Goal: Task Accomplishment & Management: Complete application form

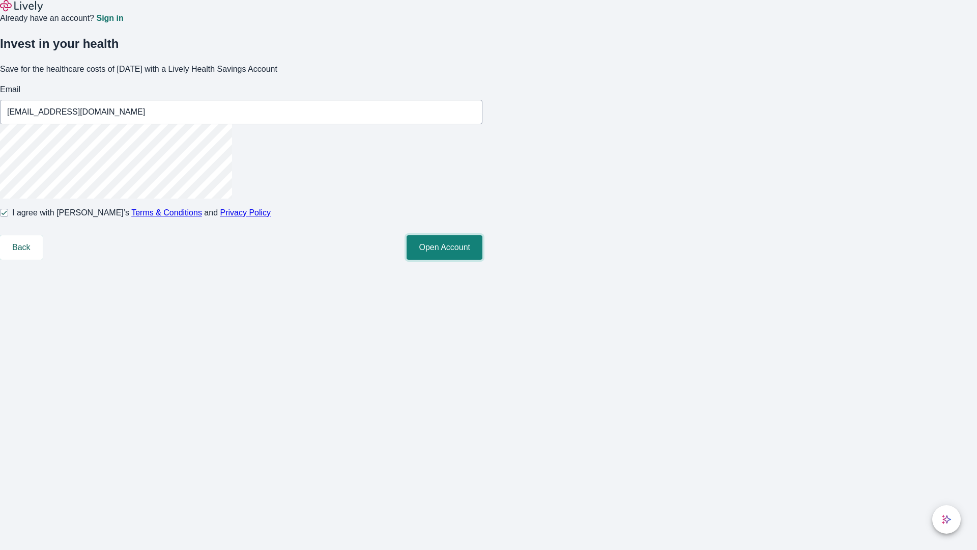
click at [483, 260] on button "Open Account" at bounding box center [445, 247] width 76 height 24
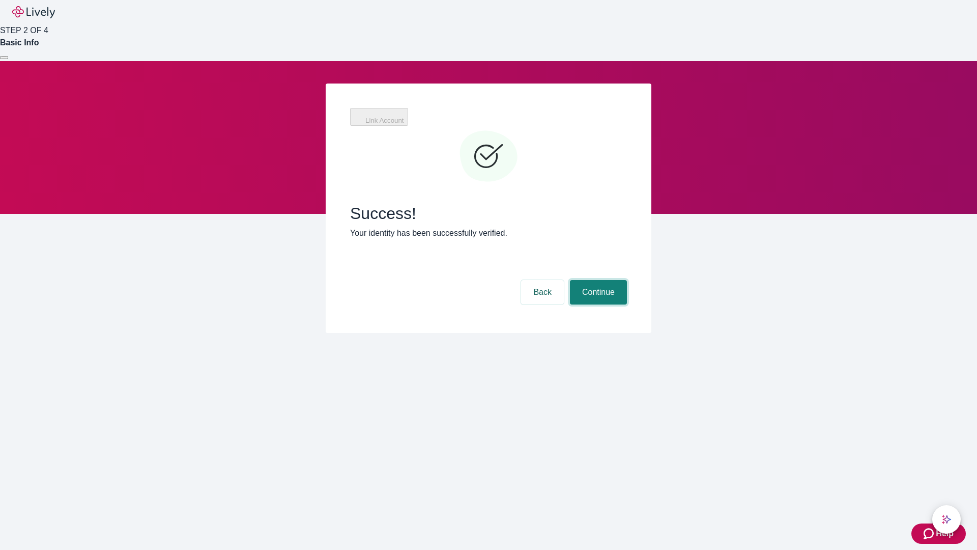
click at [597, 280] on button "Continue" at bounding box center [598, 292] width 57 height 24
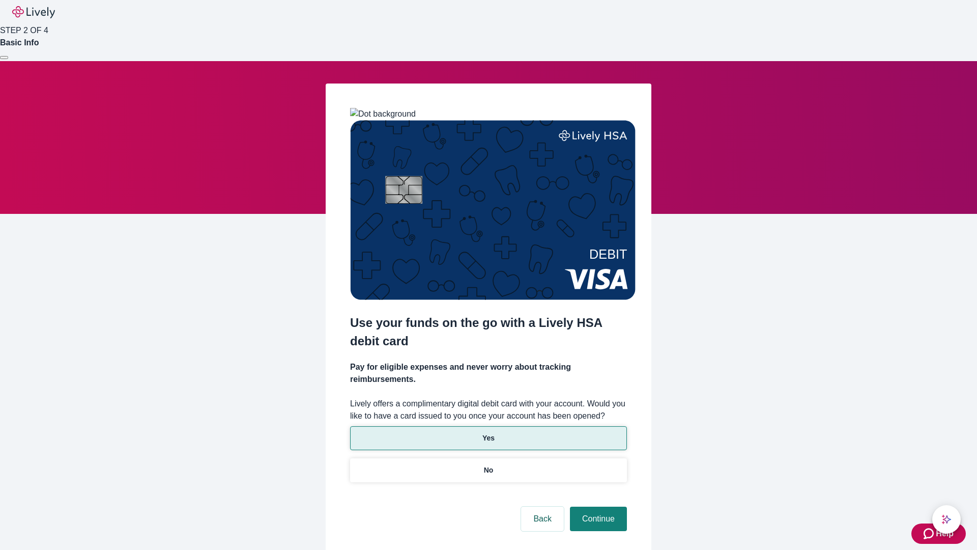
click at [488, 433] on p "Yes" at bounding box center [489, 438] width 12 height 11
click at [597, 507] on button "Continue" at bounding box center [598, 519] width 57 height 24
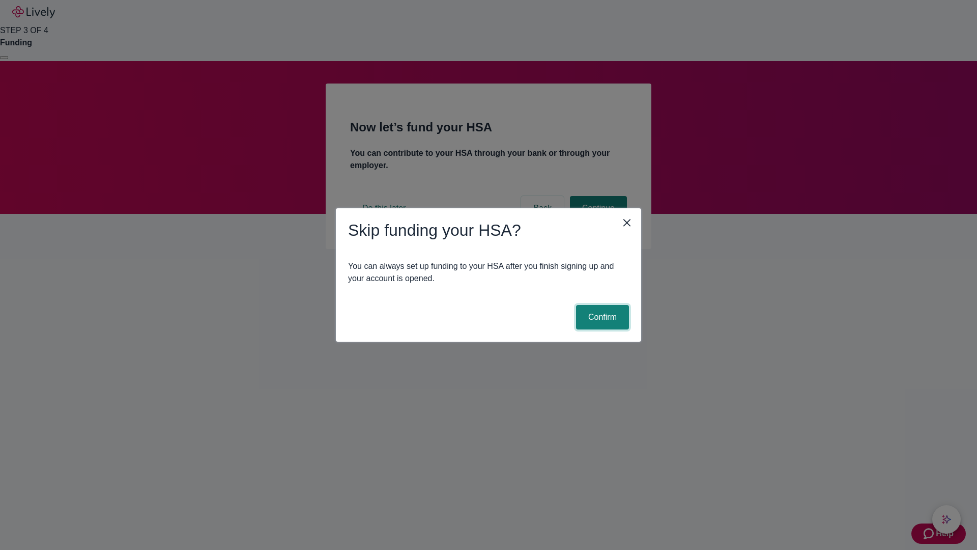
click at [601, 317] on button "Confirm" at bounding box center [602, 317] width 53 height 24
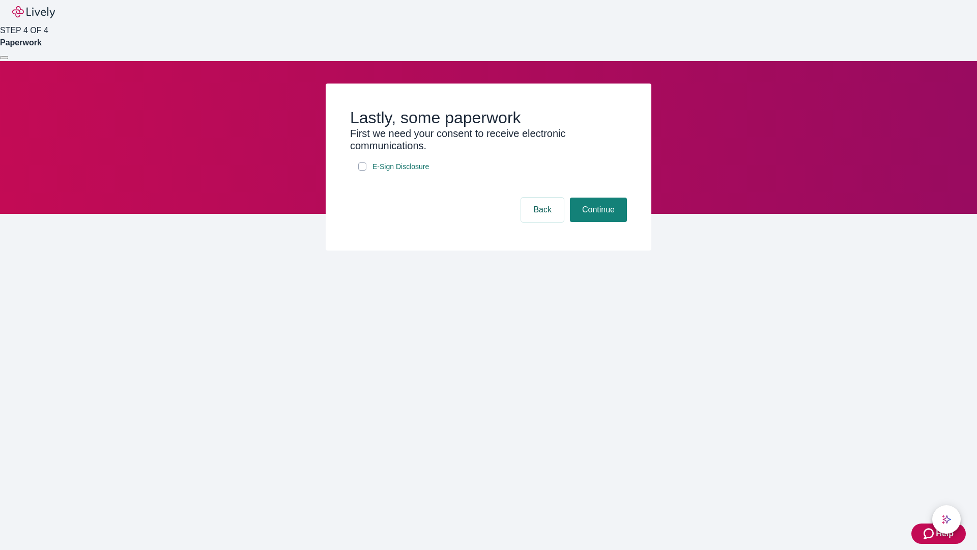
click at [362, 171] on input "E-Sign Disclosure" at bounding box center [362, 166] width 8 height 8
checkbox input "true"
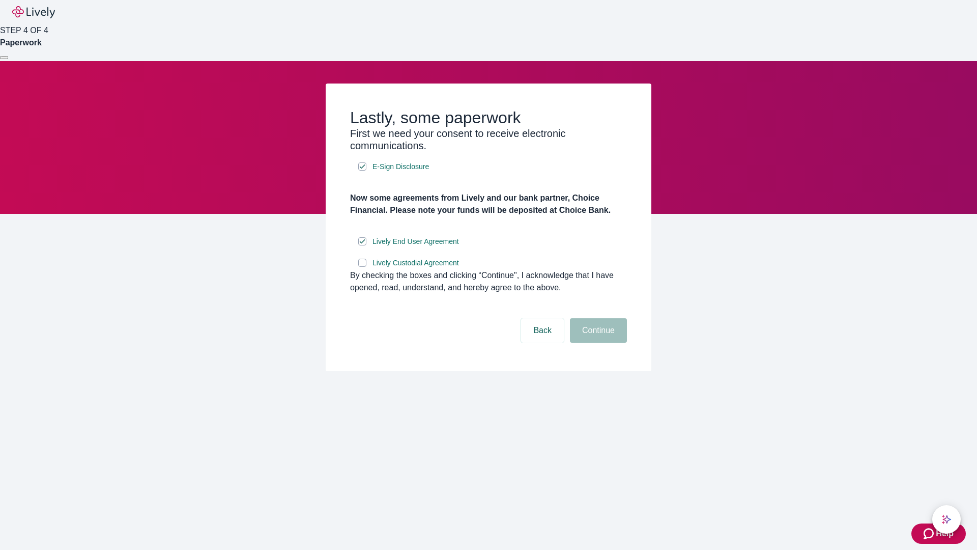
click at [362, 267] on input "Lively Custodial Agreement" at bounding box center [362, 263] width 8 height 8
checkbox input "true"
click at [597, 343] on button "Continue" at bounding box center [598, 330] width 57 height 24
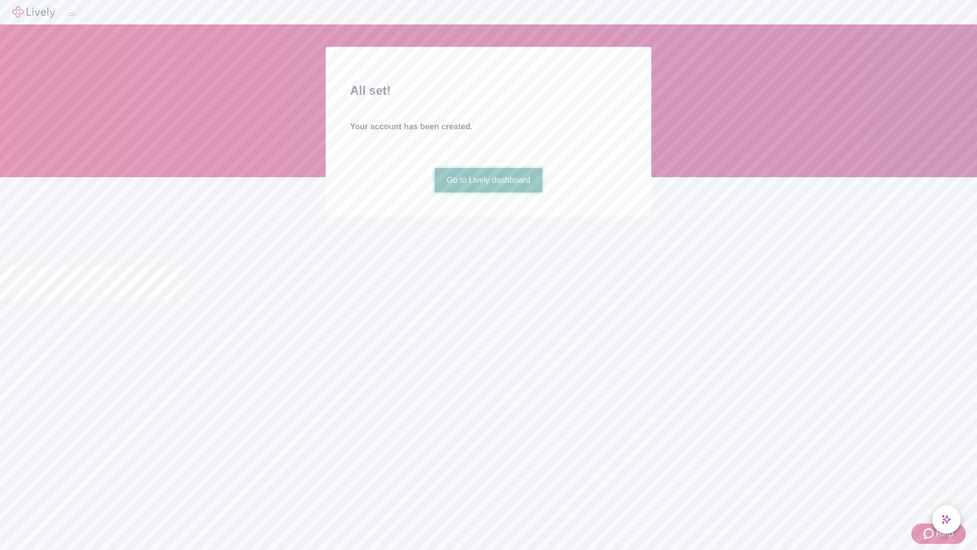
click at [488, 192] on link "Go to Lively dashboard" at bounding box center [489, 180] width 108 height 24
